Goal: Task Accomplishment & Management: Use online tool/utility

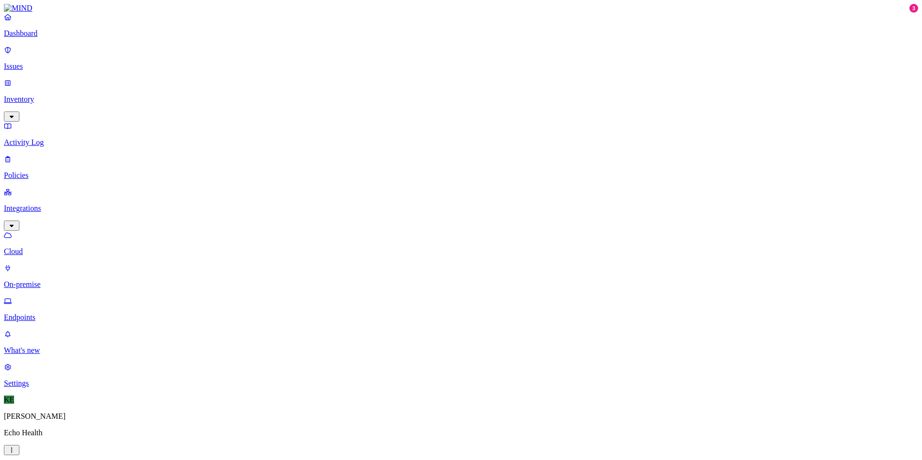
drag, startPoint x: 734, startPoint y: 36, endPoint x: 670, endPoint y: 39, distance: 64.1
copy h3 "echo-25vjw9uz9n"
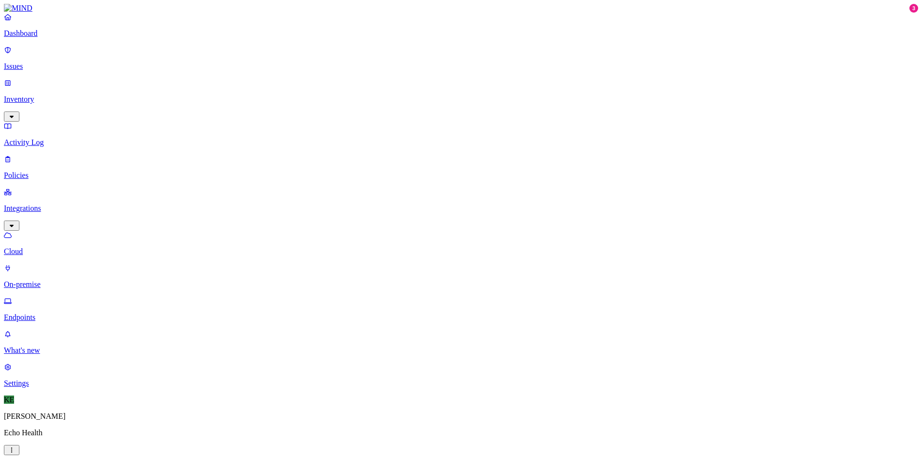
drag, startPoint x: 188, startPoint y: 170, endPoint x: 141, endPoint y: 170, distance: 47.5
drag, startPoint x: 731, startPoint y: 37, endPoint x: 671, endPoint y: 38, distance: 60.1
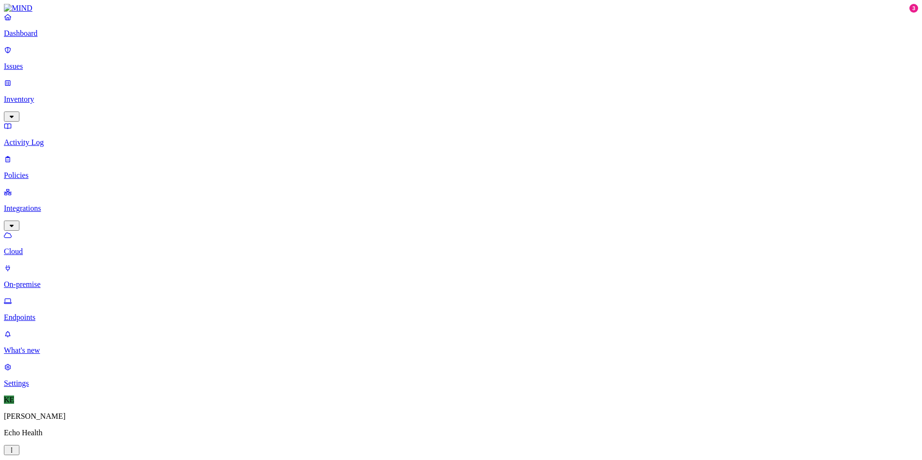
copy h3 "echo-25fjvpjadq"
drag, startPoint x: 731, startPoint y: 36, endPoint x: 679, endPoint y: 37, distance: 52.9
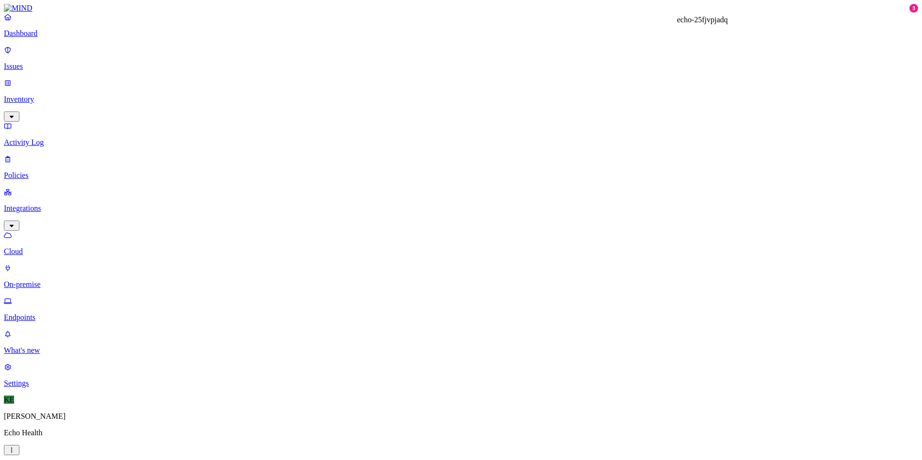
copy h3 "echo-25fjvpjadq"
drag, startPoint x: 736, startPoint y: 36, endPoint x: 666, endPoint y: 40, distance: 69.5
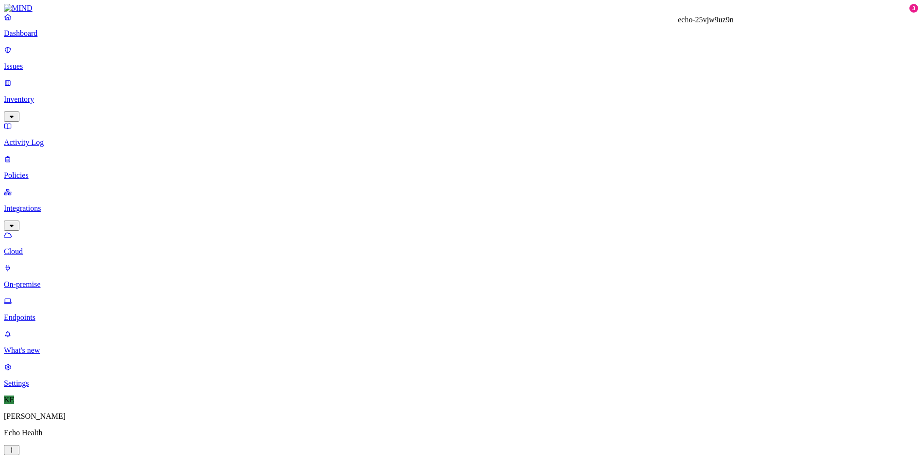
drag, startPoint x: 737, startPoint y: 38, endPoint x: 672, endPoint y: 36, distance: 65.0
copy h3 "echo-25vjw9uz9n"
